Goal: Task Accomplishment & Management: Complete application form

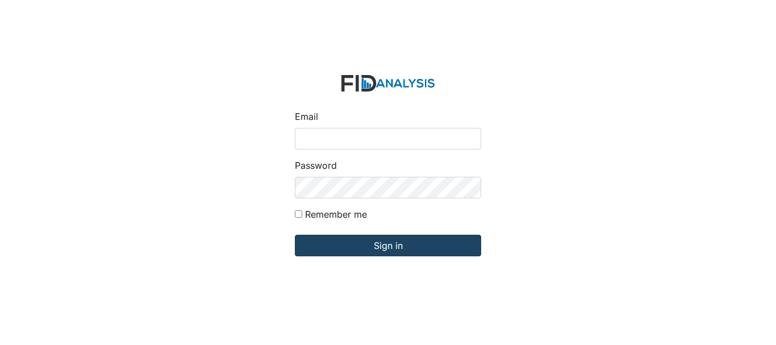
type input "[EMAIL_ADDRESS][DOMAIN_NAME]"
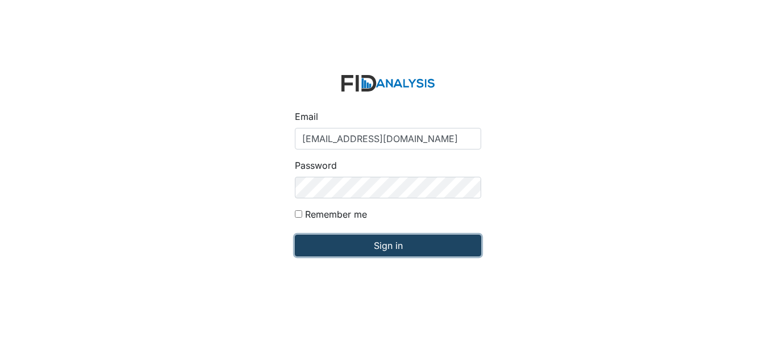
click at [377, 252] on input "Sign in" at bounding box center [388, 246] width 186 height 22
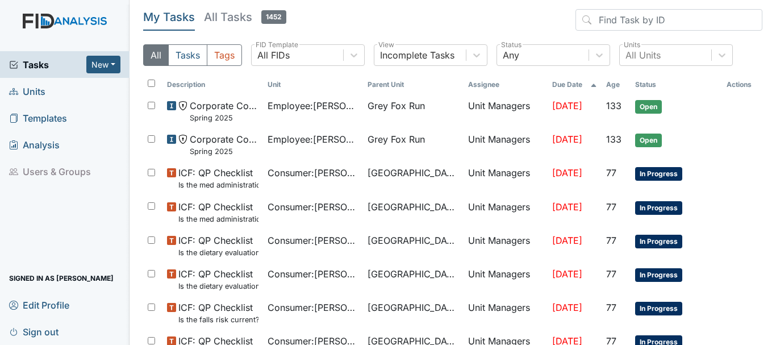
click at [50, 92] on link "Units" at bounding box center [65, 91] width 130 height 27
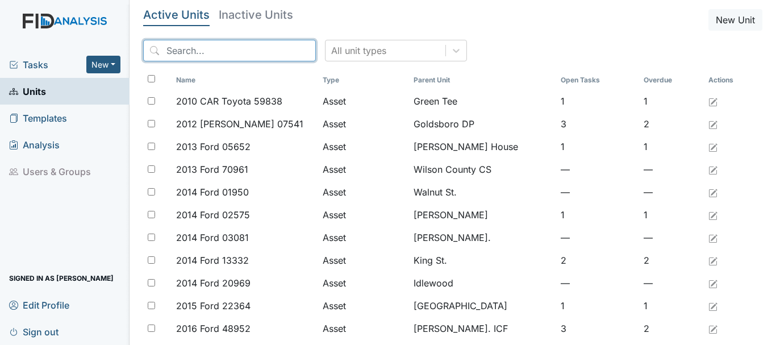
click at [186, 49] on input "search" at bounding box center [229, 51] width 173 height 22
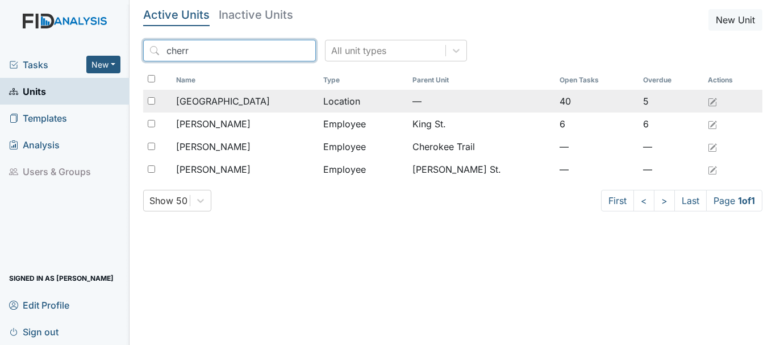
type input "cherr"
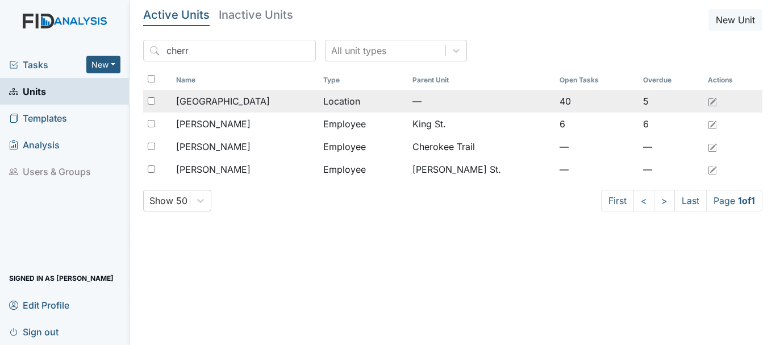
click at [221, 98] on span "[GEOGRAPHIC_DATA]" at bounding box center [223, 101] width 94 height 14
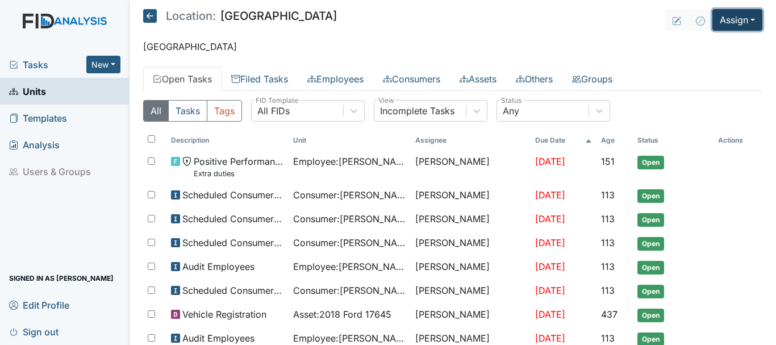
click at [732, 20] on button "Assign" at bounding box center [738, 20] width 50 height 22
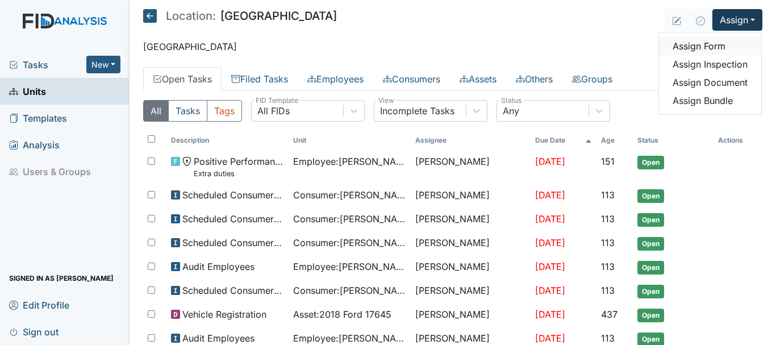
click at [704, 42] on link "Assign Form" at bounding box center [710, 46] width 102 height 18
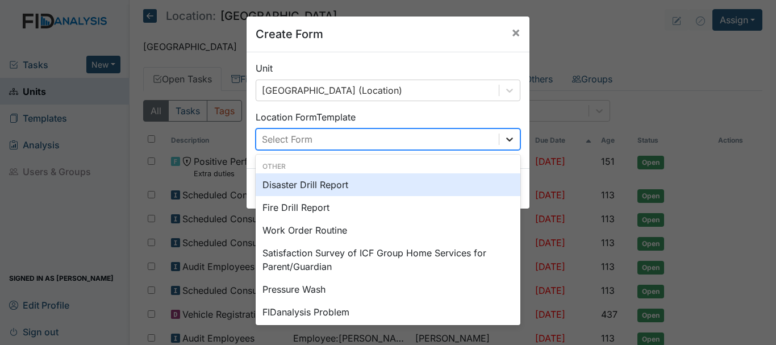
click at [504, 143] on icon at bounding box center [509, 139] width 11 height 11
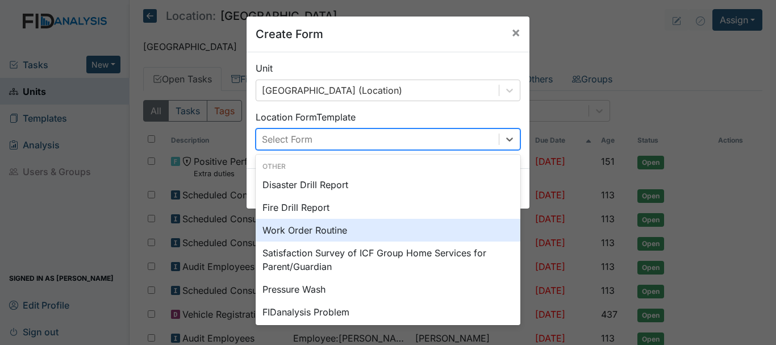
click at [415, 235] on div "Work Order Routine" at bounding box center [388, 230] width 265 height 23
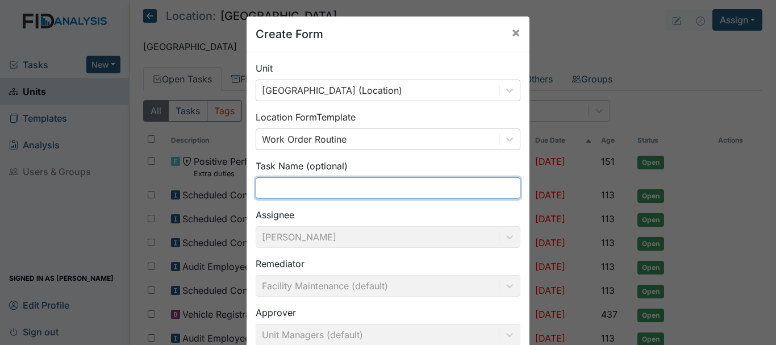
click at [329, 185] on input "text" at bounding box center [388, 188] width 265 height 22
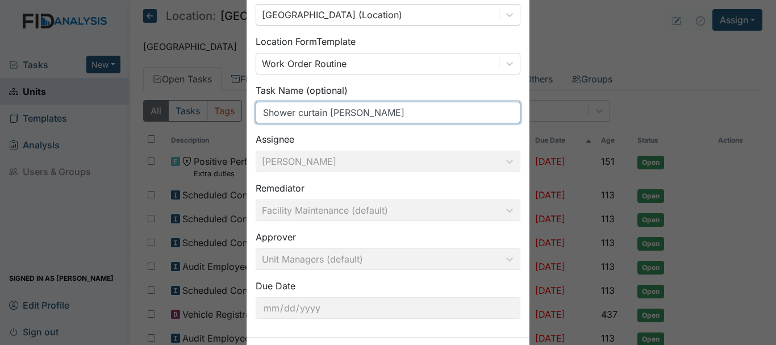
scroll to position [124, 0]
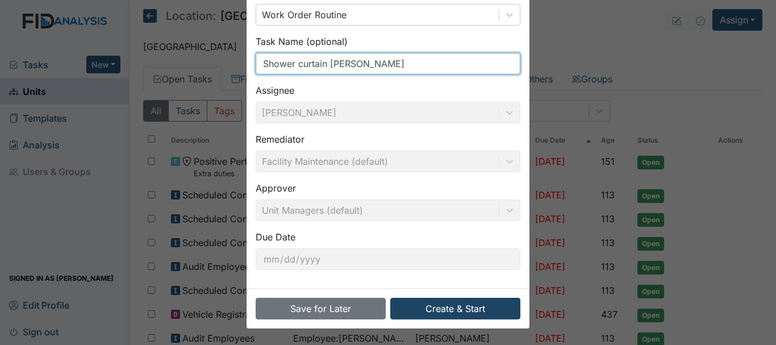
type input "Shower curtain rob"
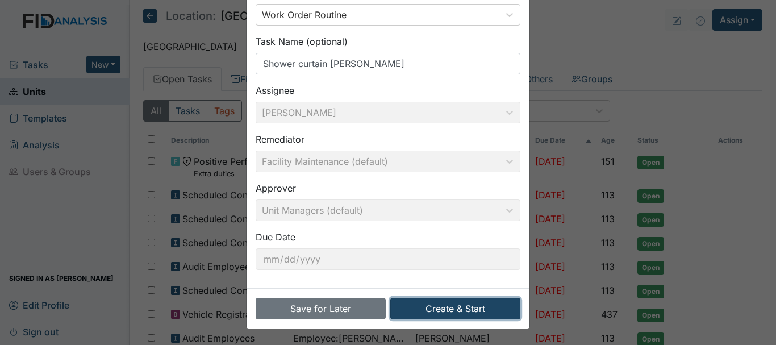
click at [437, 315] on button "Create & Start" at bounding box center [455, 309] width 130 height 22
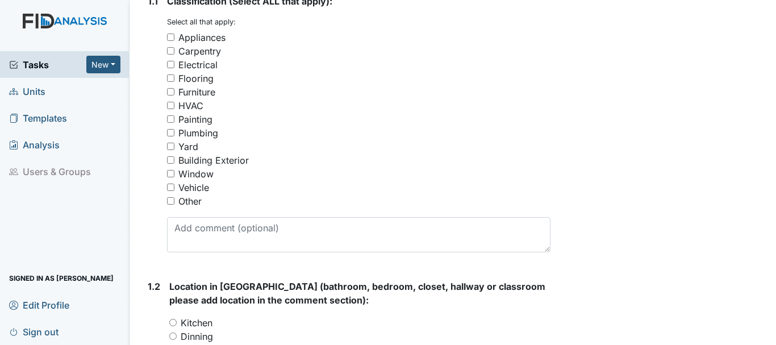
scroll to position [227, 0]
click at [168, 52] on input "Carpentry" at bounding box center [170, 49] width 7 height 7
checkbox input "true"
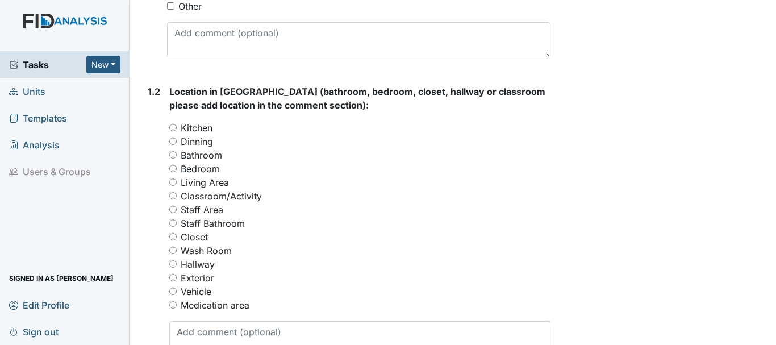
scroll to position [447, 0]
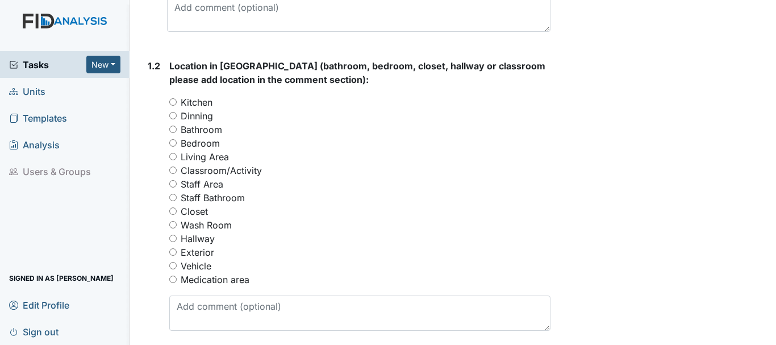
click at [173, 131] on input "Bathroom" at bounding box center [172, 129] width 7 height 7
radio input "true"
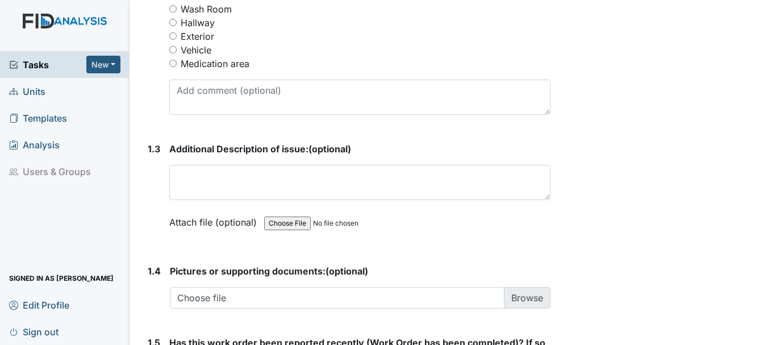
scroll to position [668, 0]
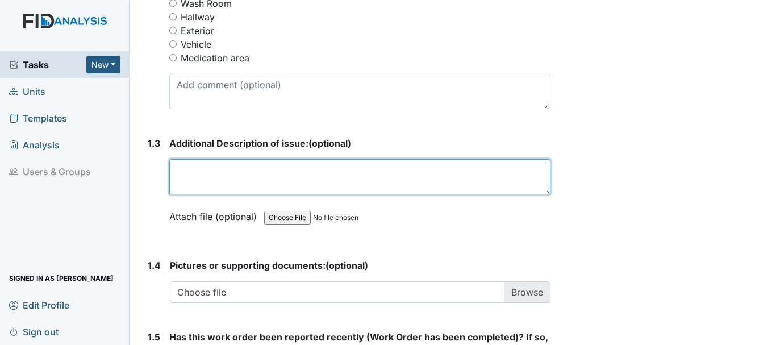
click at [234, 173] on textarea at bounding box center [359, 176] width 381 height 35
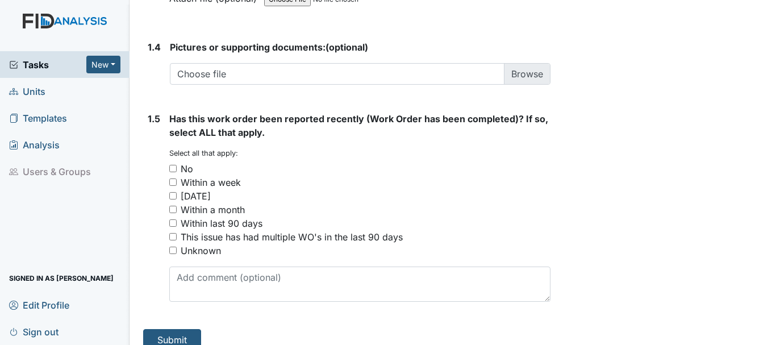
scroll to position [901, 0]
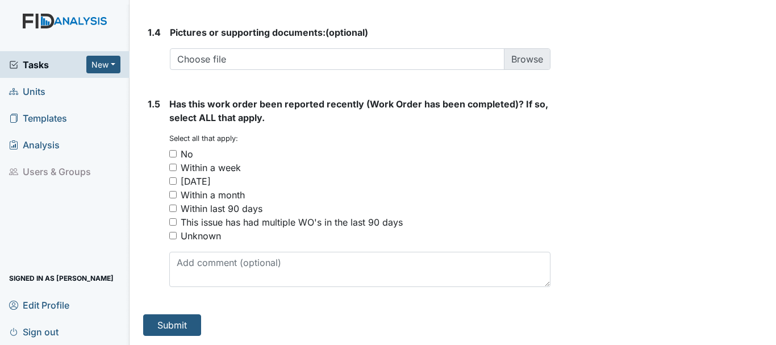
type textarea "Need new shower rods replace in both bathrooms"
click at [173, 153] on input "No" at bounding box center [172, 153] width 7 height 7
checkbox input "true"
click at [174, 333] on button "Submit" at bounding box center [172, 325] width 58 height 22
